Goal: Information Seeking & Learning: Learn about a topic

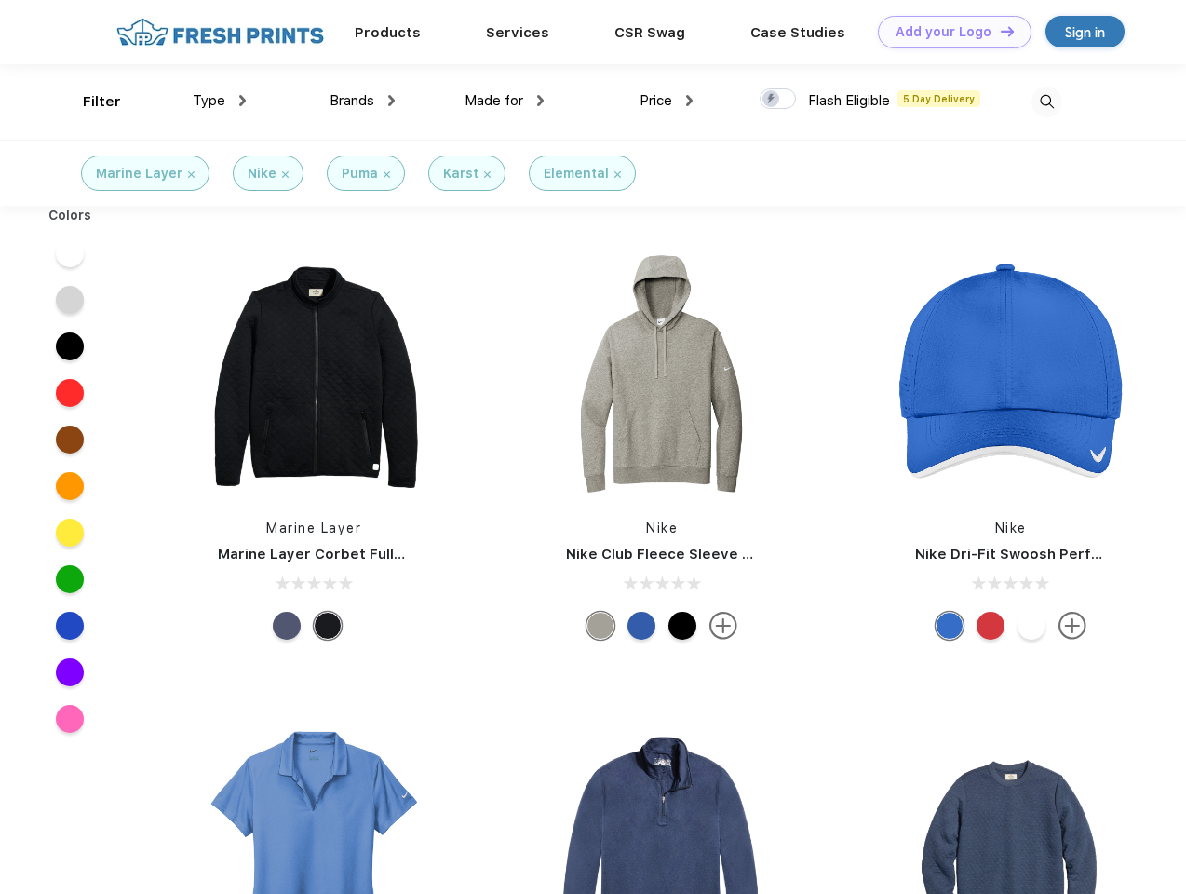
click at [948, 32] on link "Add your Logo Design Tool" at bounding box center [955, 32] width 154 height 33
click at [0, 0] on div "Design Tool" at bounding box center [0, 0] width 0 height 0
click at [999, 31] on link "Add your Logo Design Tool" at bounding box center [955, 32] width 154 height 33
click at [89, 101] on div "Filter" at bounding box center [102, 101] width 38 height 21
click at [220, 101] on span "Type" at bounding box center [209, 100] width 33 height 17
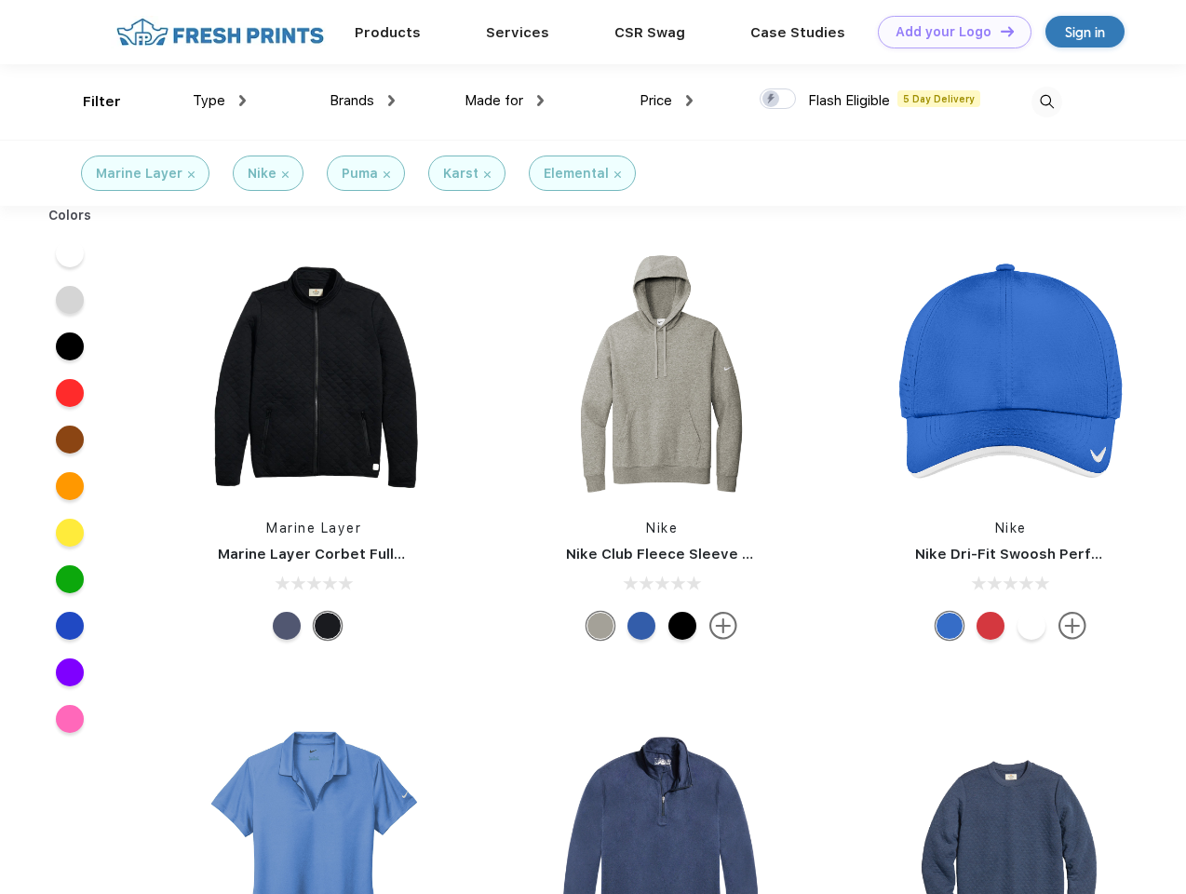
click at [362, 101] on span "Brands" at bounding box center [352, 100] width 45 height 17
click at [505, 101] on span "Made for" at bounding box center [494, 100] width 59 height 17
click at [667, 101] on span "Price" at bounding box center [656, 100] width 33 height 17
click at [778, 100] on div at bounding box center [778, 98] width 36 height 20
click at [772, 100] on input "checkbox" at bounding box center [766, 94] width 12 height 12
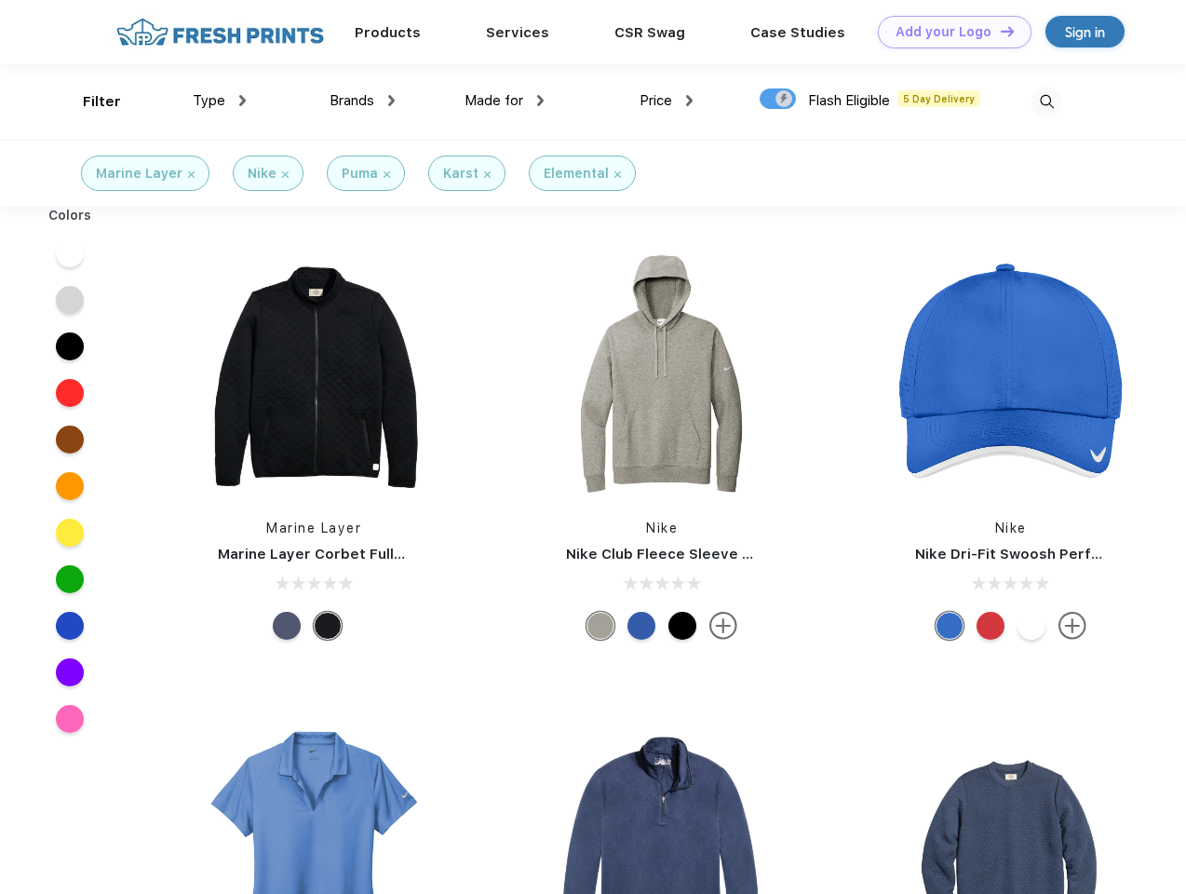
click at [1047, 101] on img at bounding box center [1047, 102] width 31 height 31
